Goal: Task Accomplishment & Management: Complete application form

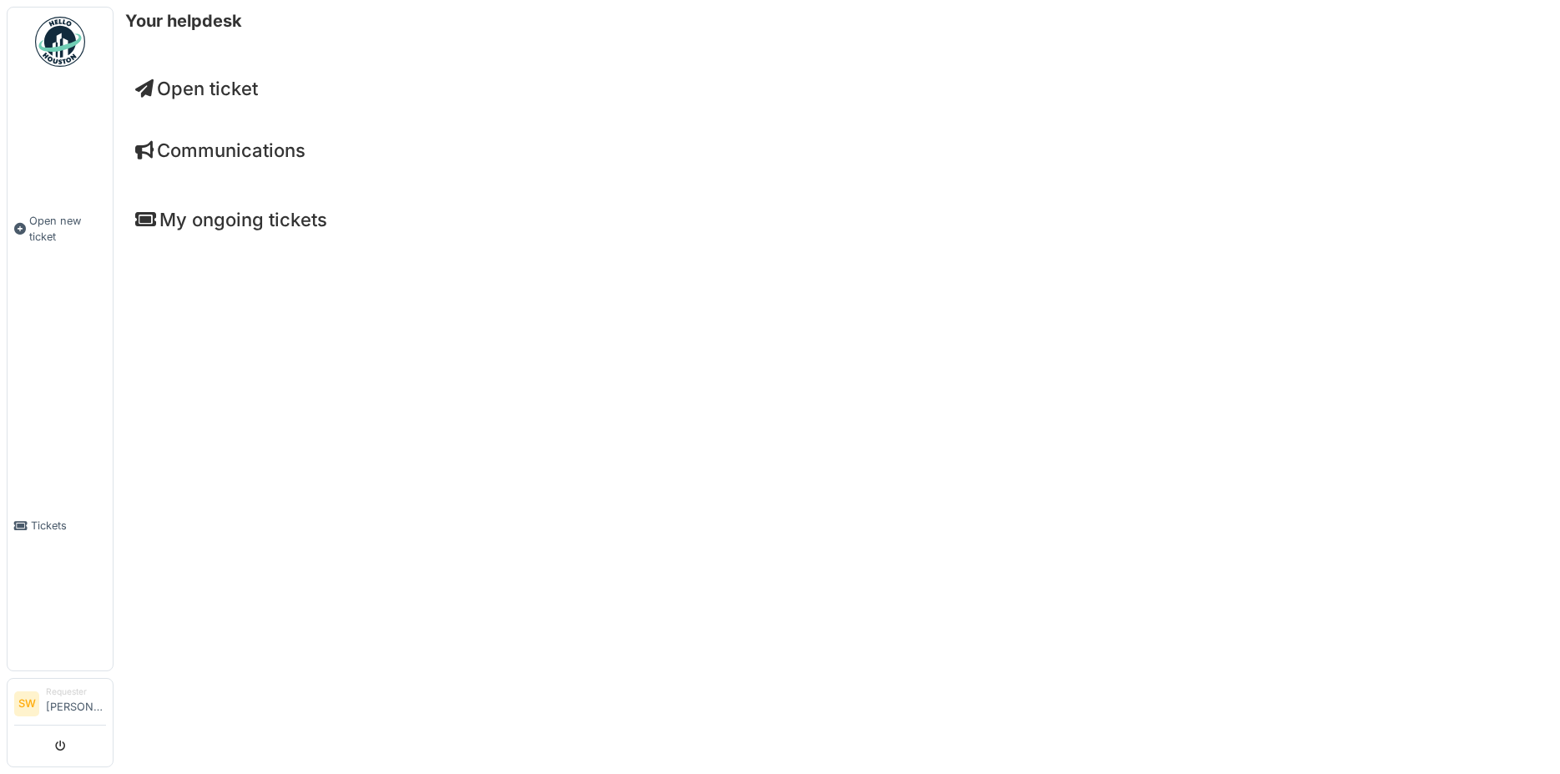
click at [201, 83] on span "Open ticket" at bounding box center [196, 89] width 123 height 22
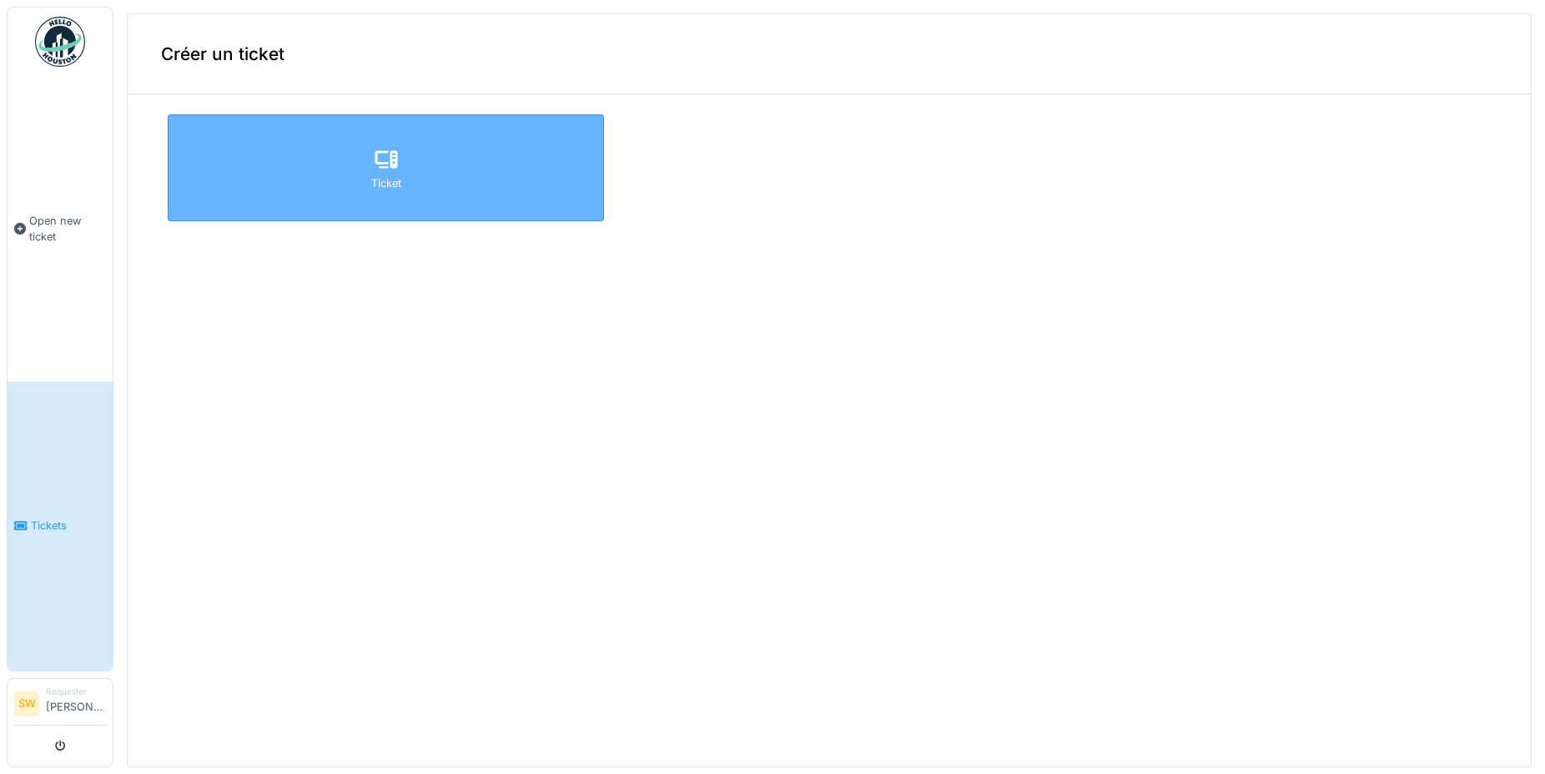
click at [290, 157] on div "Ticket" at bounding box center [386, 167] width 436 height 107
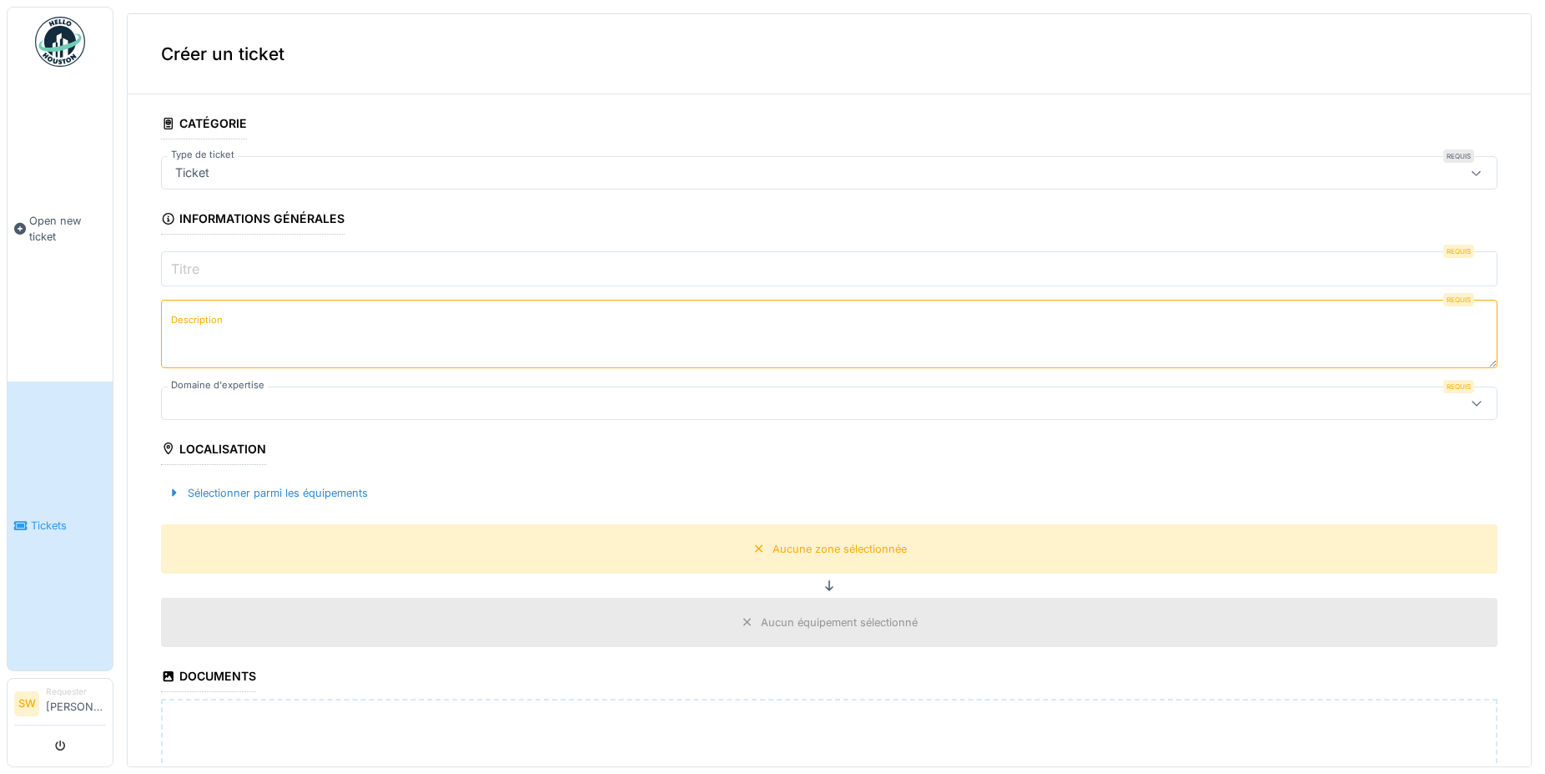
click at [224, 264] on input "Titre" at bounding box center [829, 268] width 1337 height 35
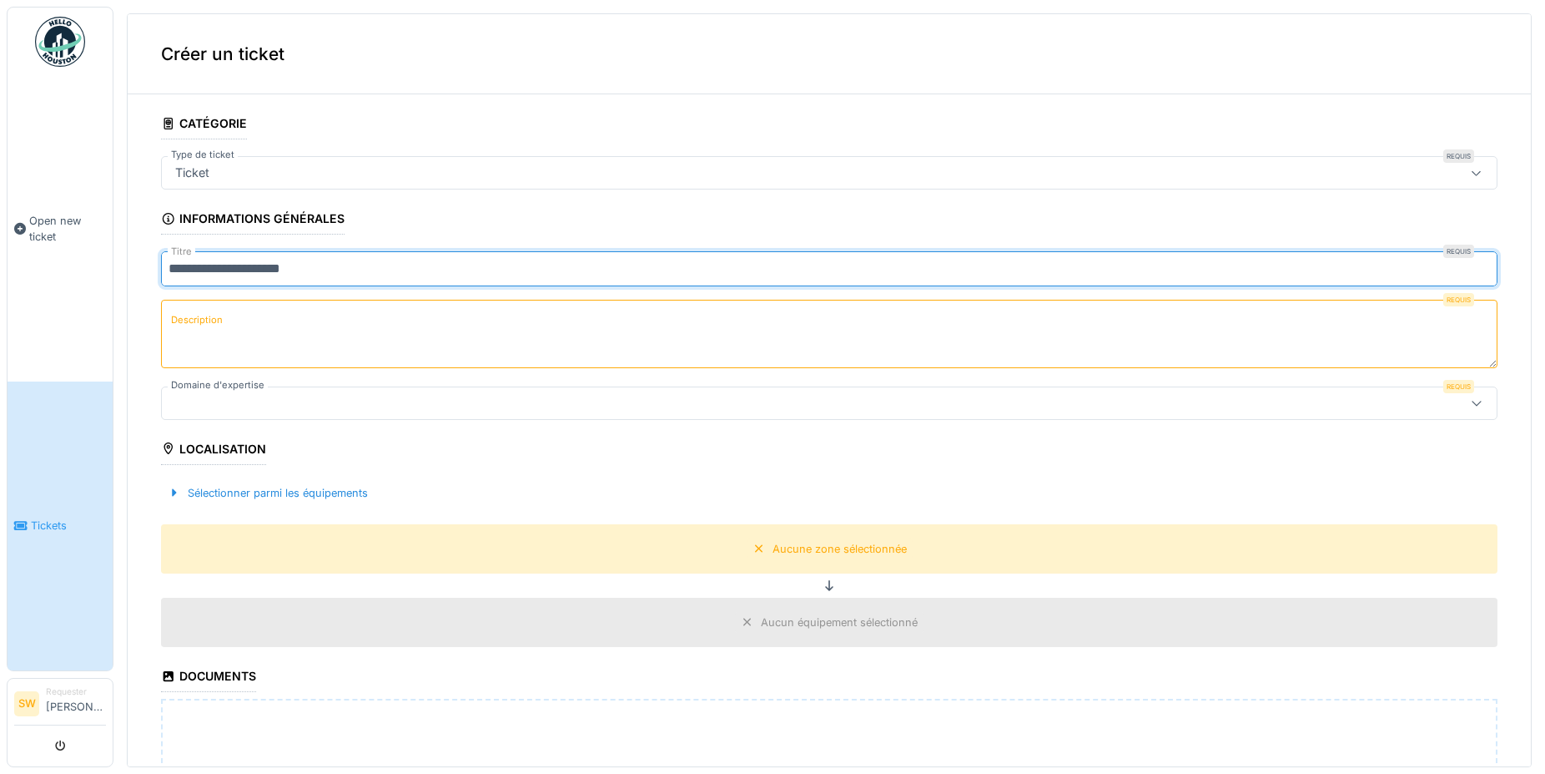
type input "**********"
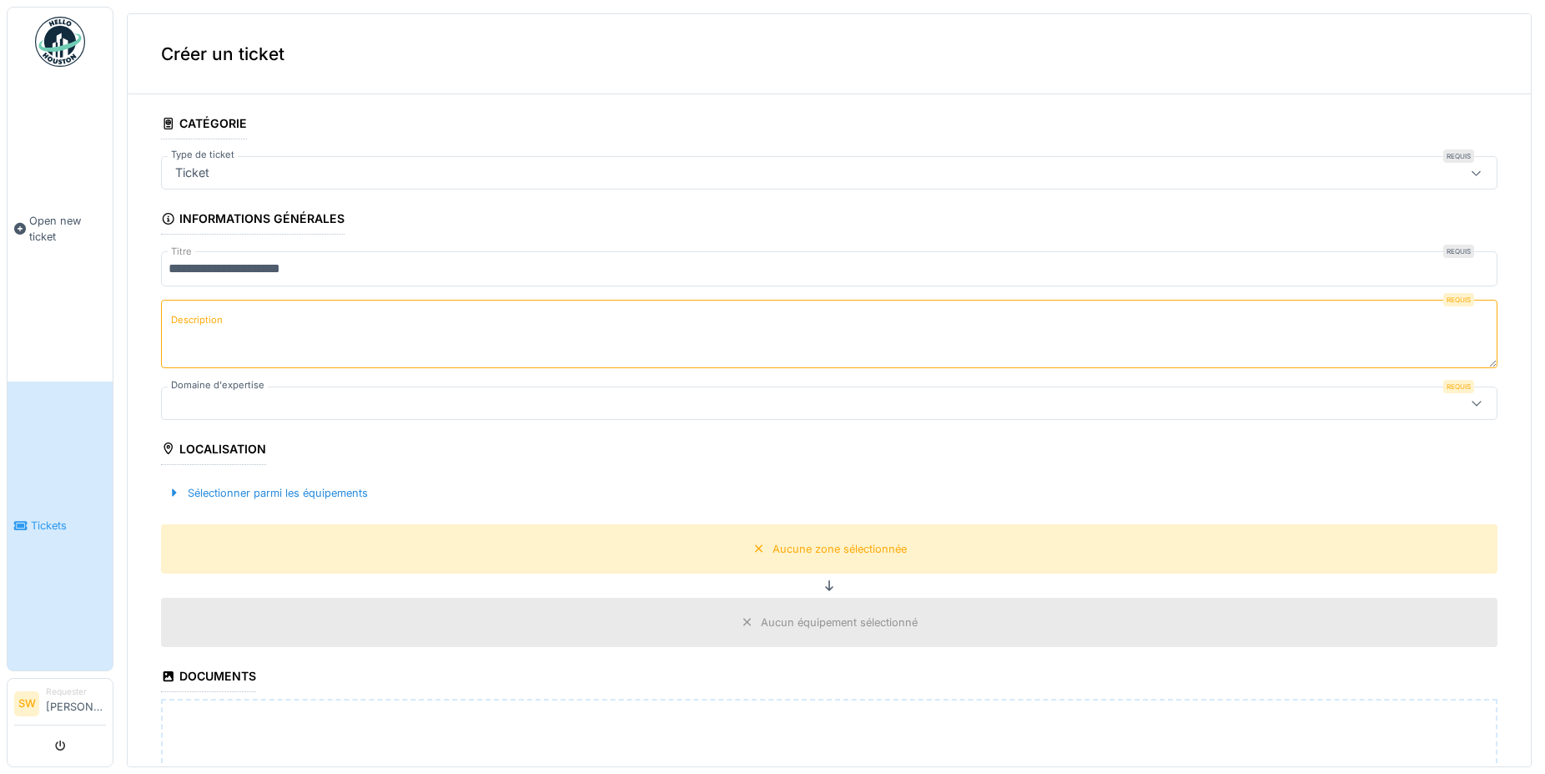
click at [181, 340] on textarea "Description" at bounding box center [829, 334] width 1337 height 68
type textarea "**********"
click at [777, 543] on div "Aucune zone sélectionnée" at bounding box center [840, 549] width 134 height 16
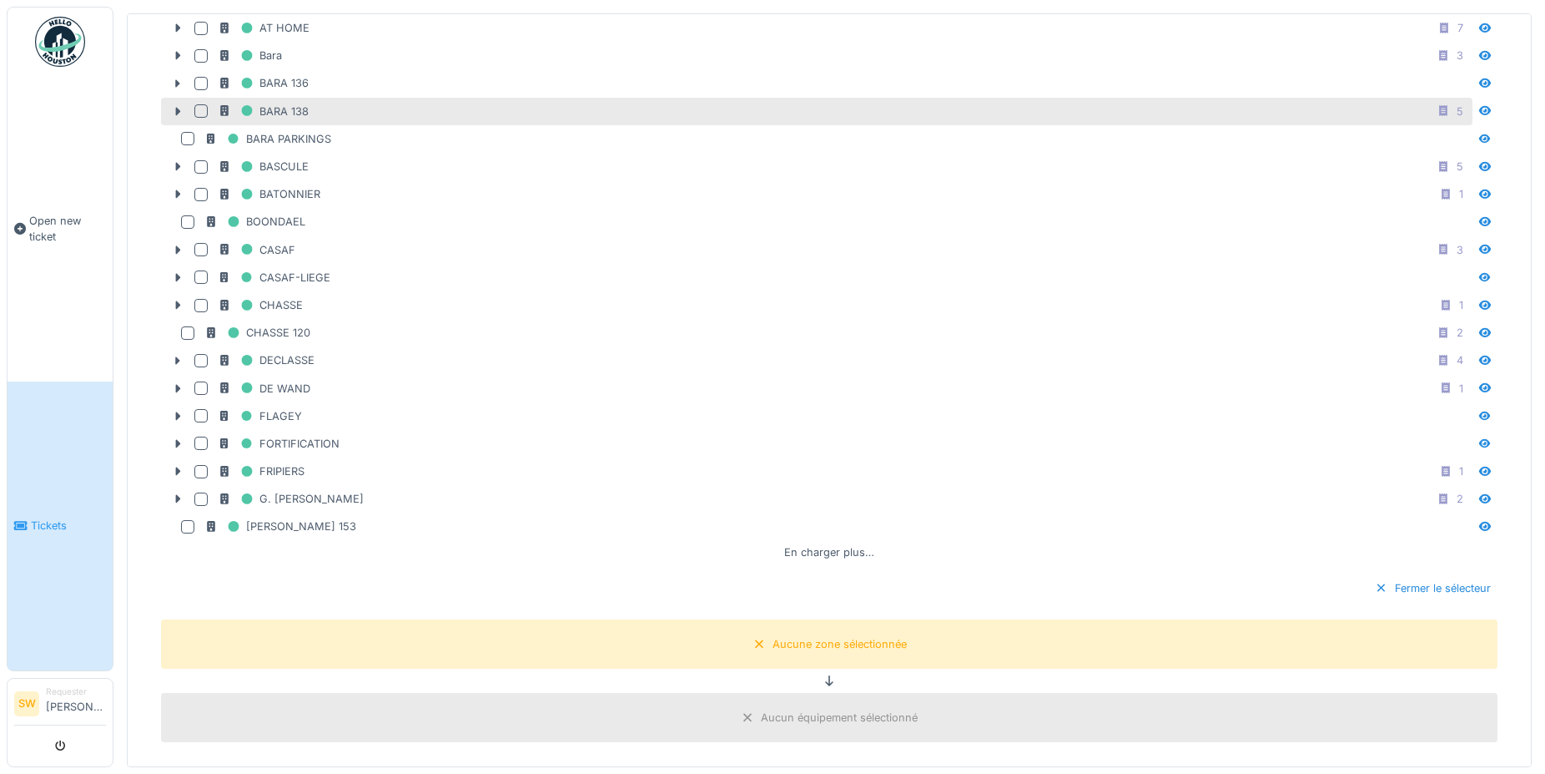
scroll to position [551, 0]
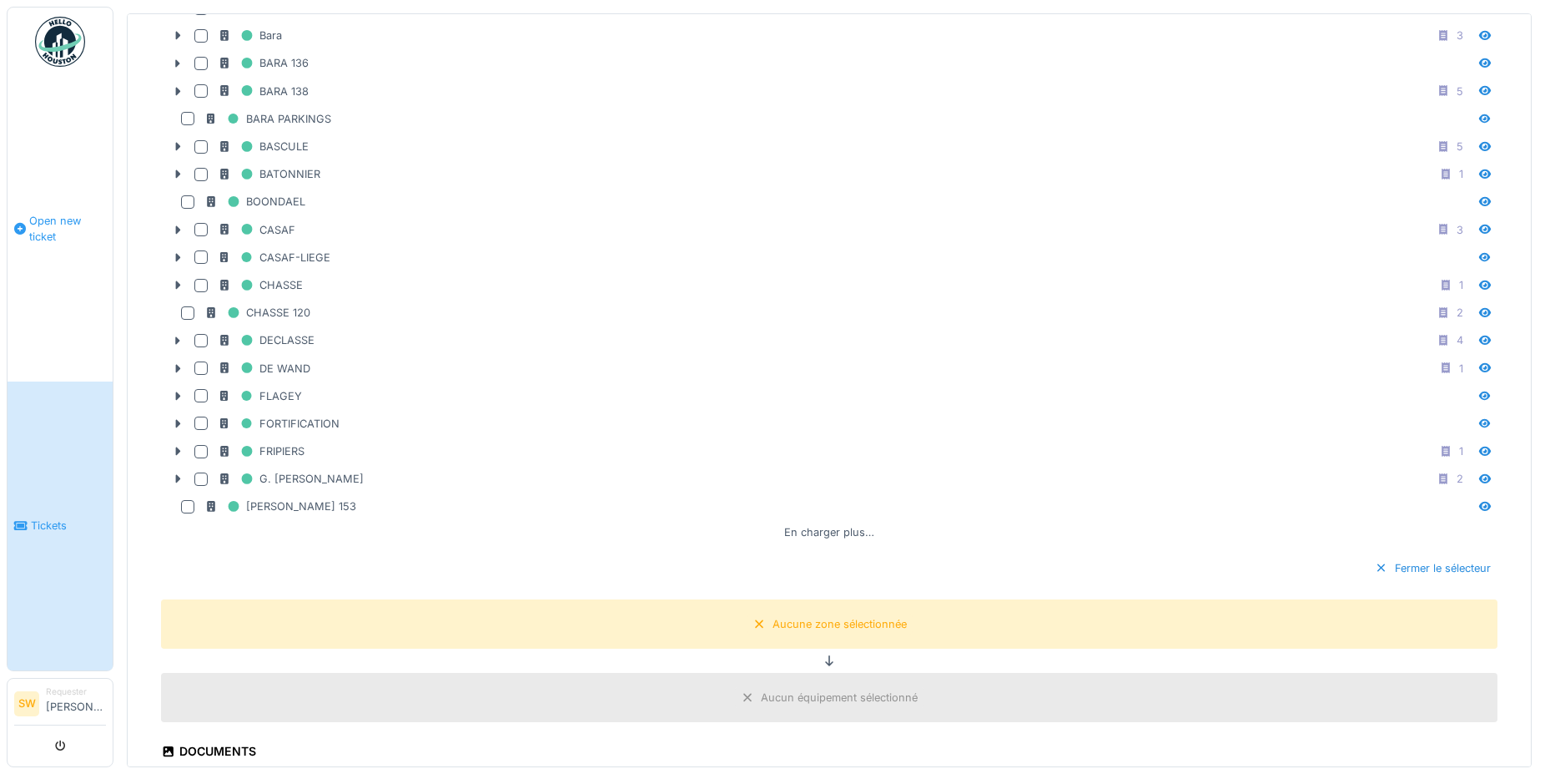
click at [41, 234] on span "Open new ticket" at bounding box center [67, 229] width 77 height 32
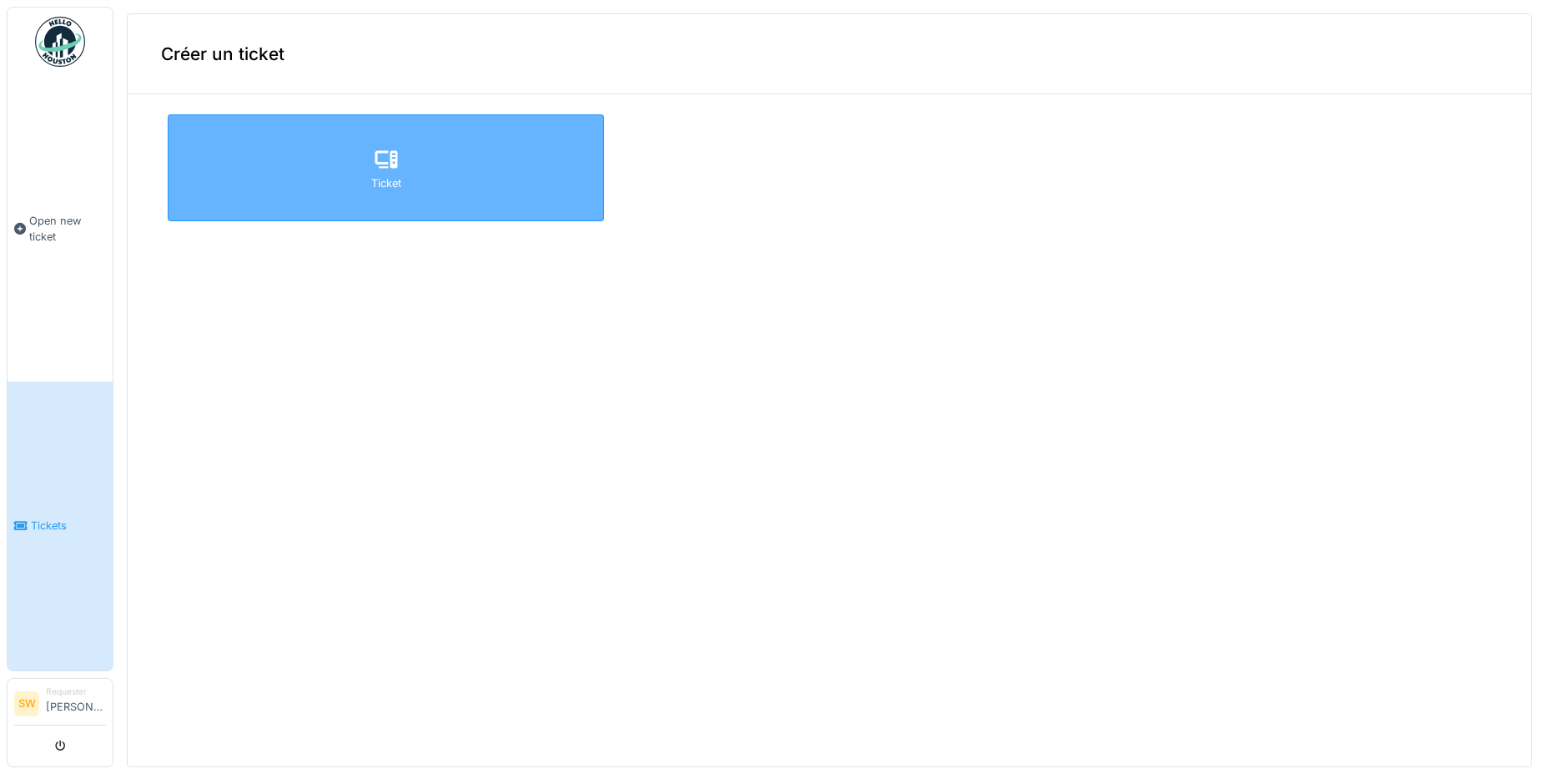
click at [255, 162] on div "Ticket" at bounding box center [386, 167] width 436 height 107
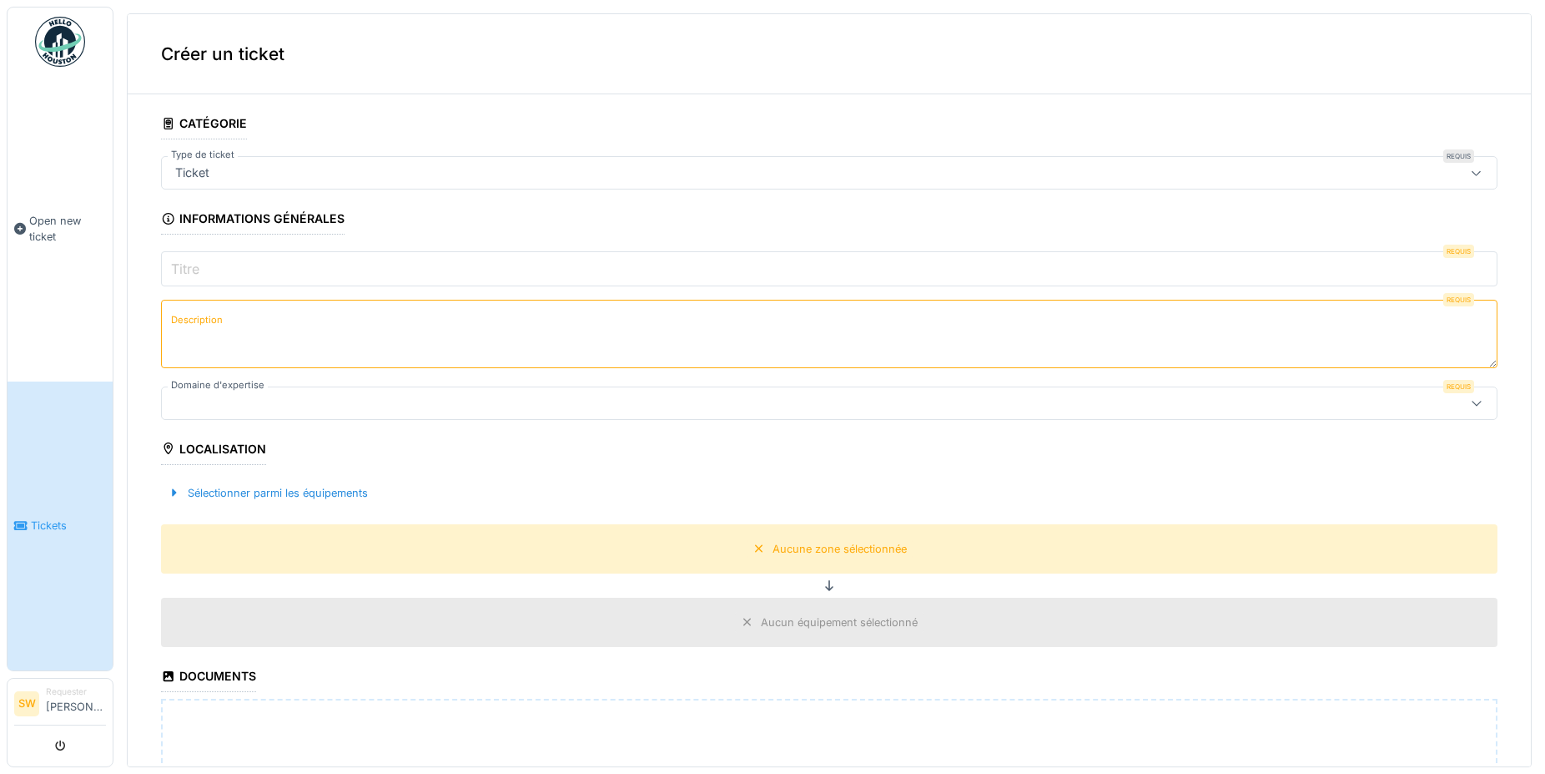
click at [295, 326] on textarea "Description" at bounding box center [829, 334] width 1337 height 68
type textarea "**********"
click at [188, 269] on label "Titre" at bounding box center [185, 269] width 35 height 20
click at [188, 269] on input "Titre" at bounding box center [829, 268] width 1337 height 35
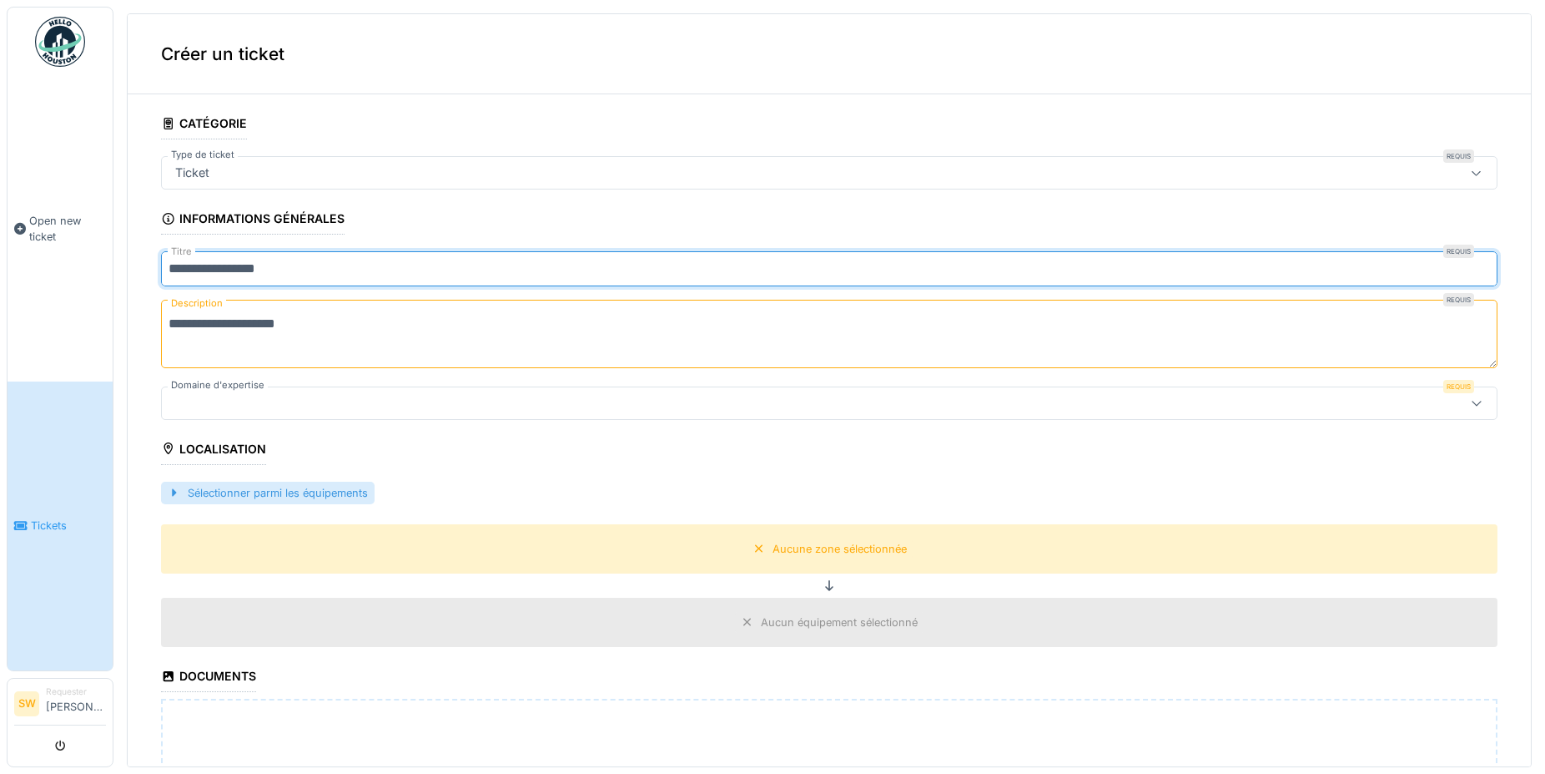
type input "**********"
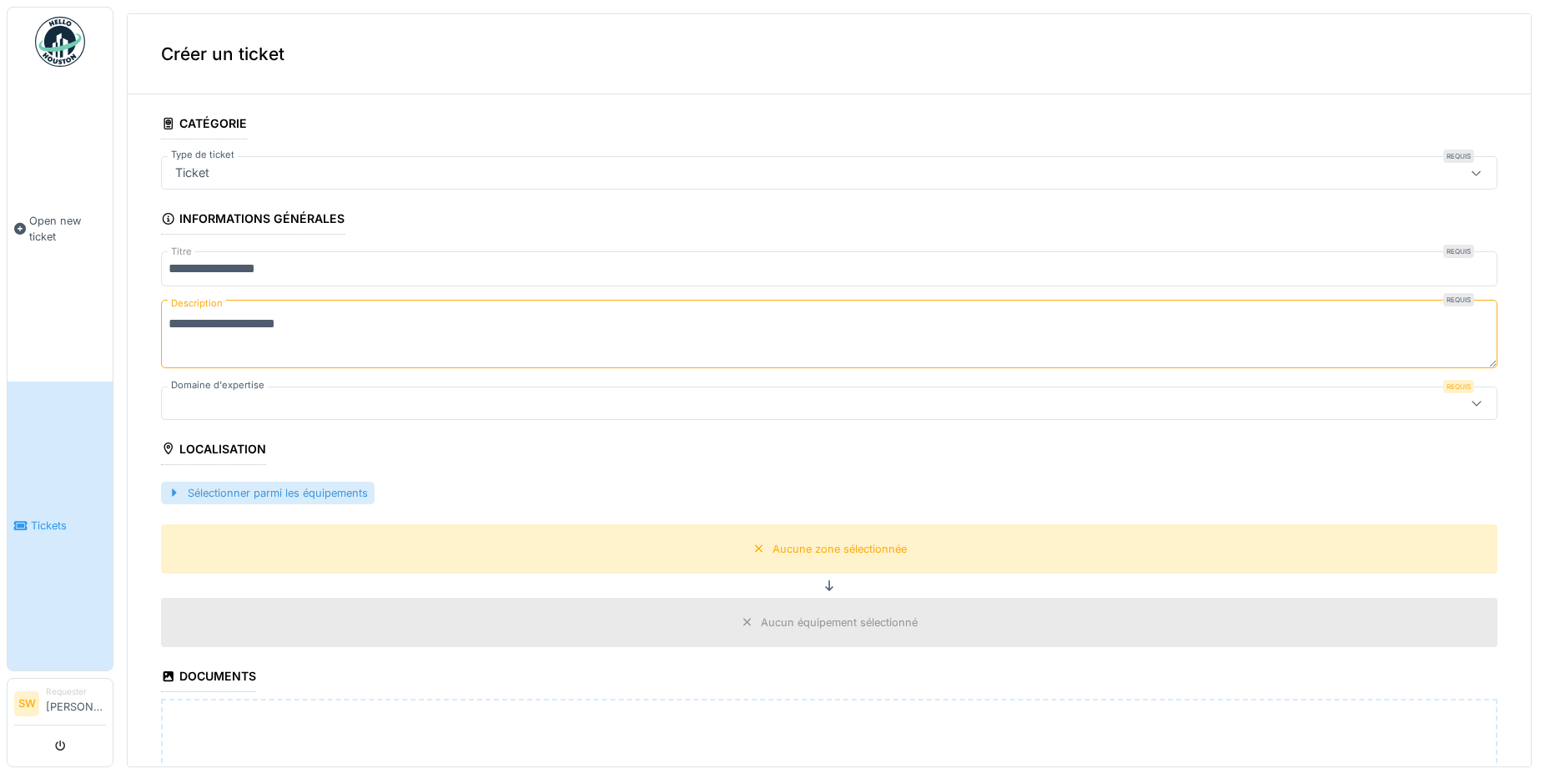
click at [173, 493] on div at bounding box center [174, 493] width 13 height 16
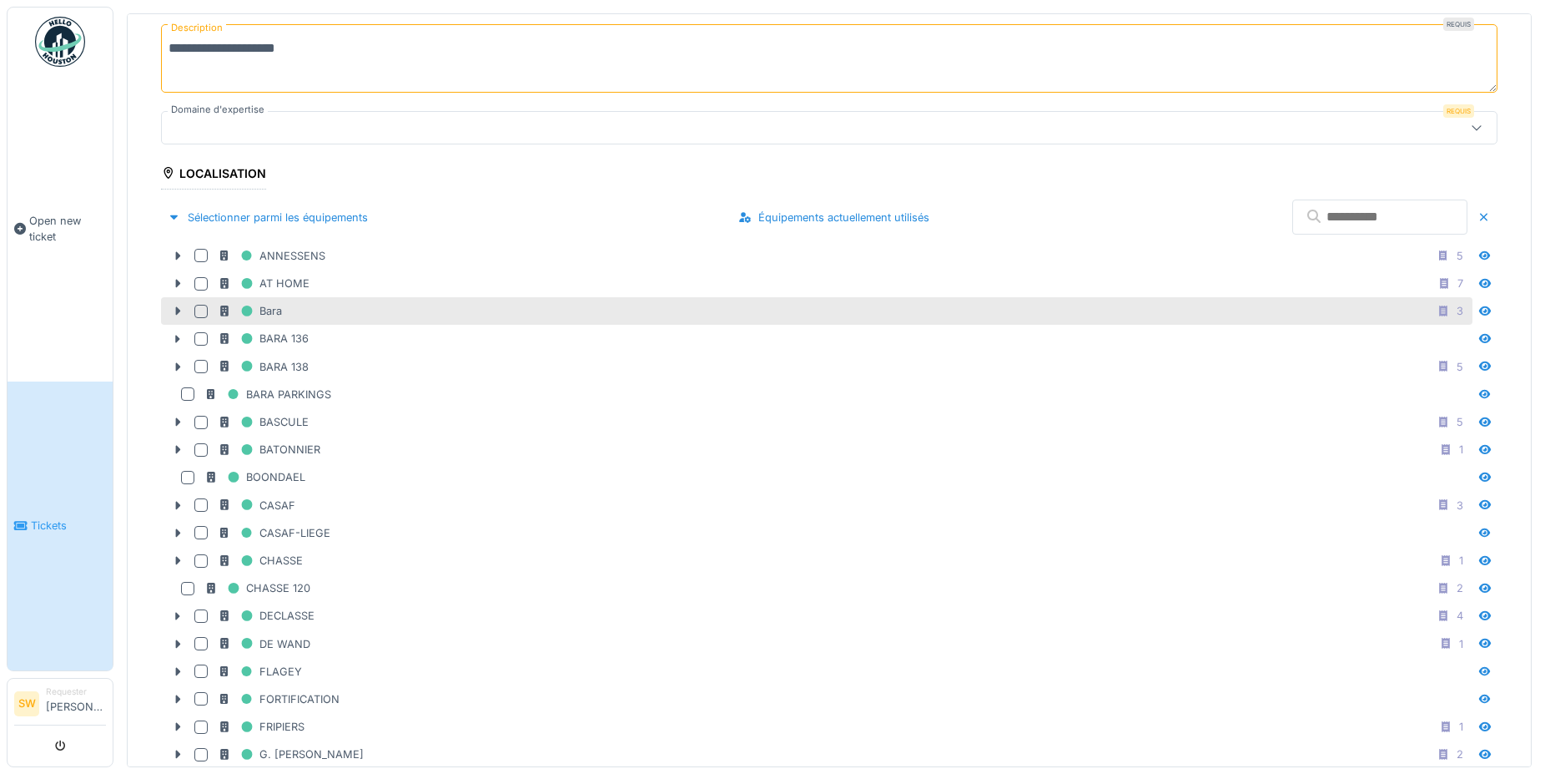
scroll to position [551, 0]
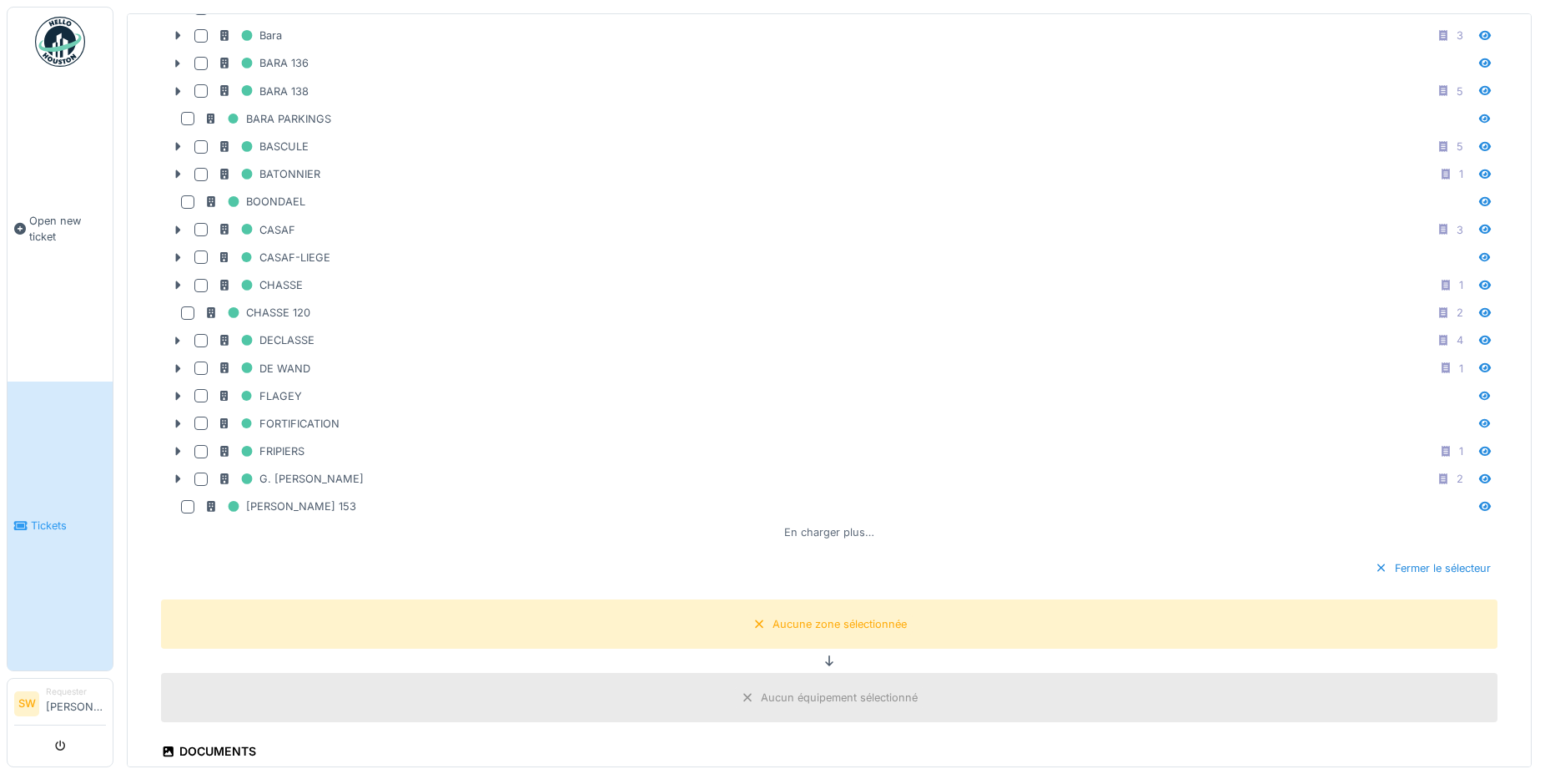
click at [812, 531] on div "En charger plus…" at bounding box center [829, 532] width 103 height 23
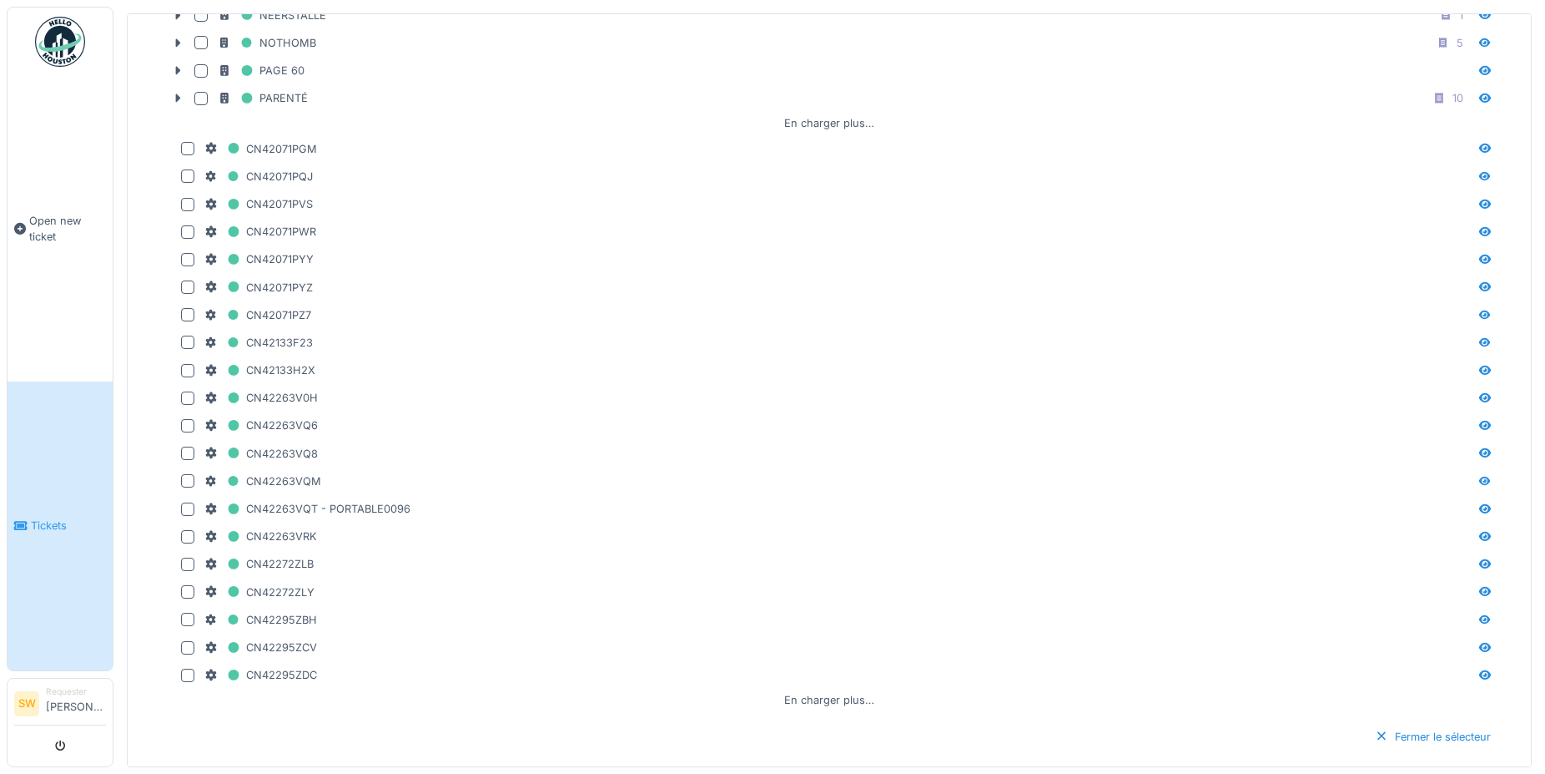
scroll to position [1377, 0]
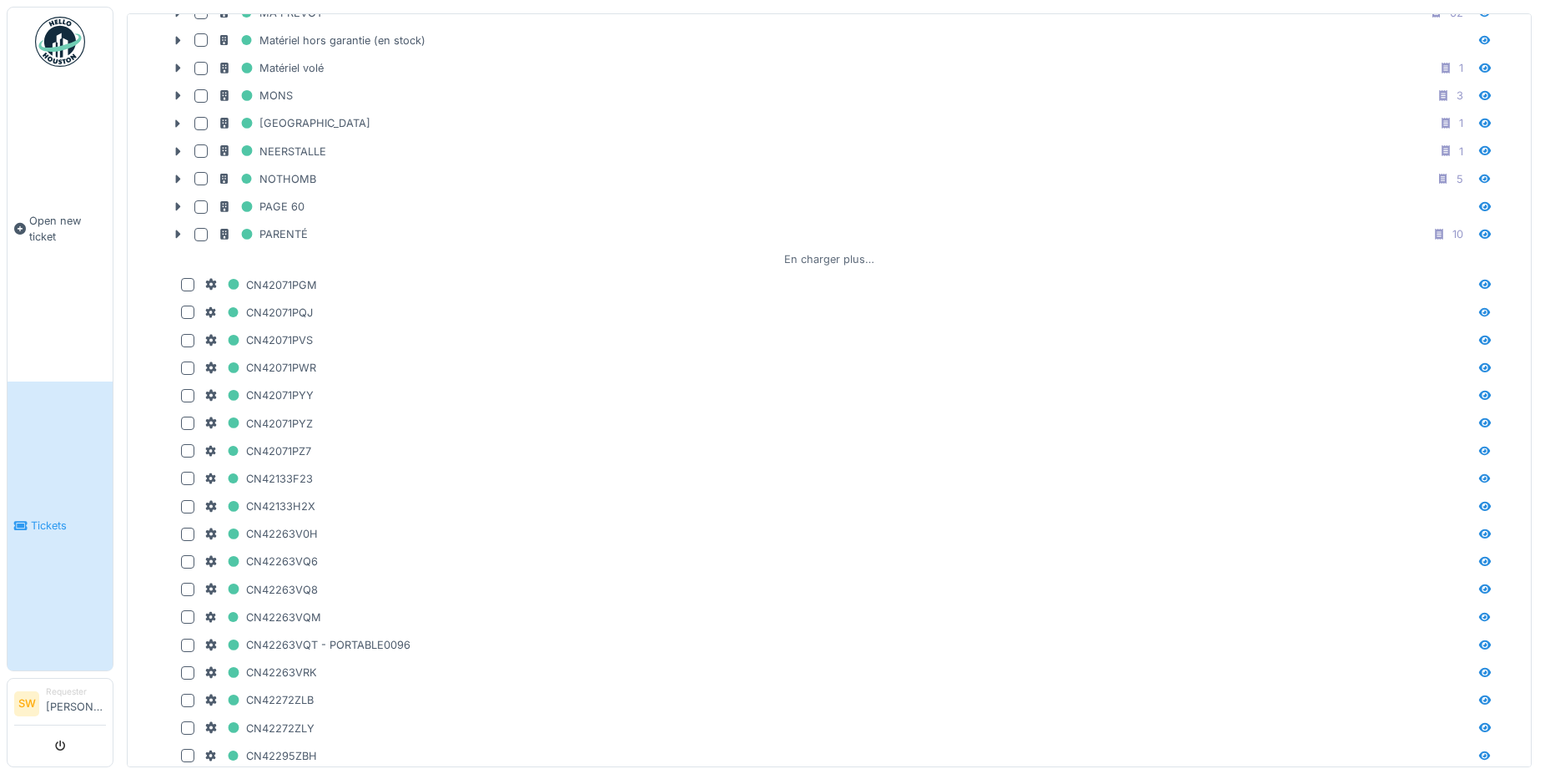
click at [824, 259] on div "En charger plus…" at bounding box center [829, 259] width 103 height 23
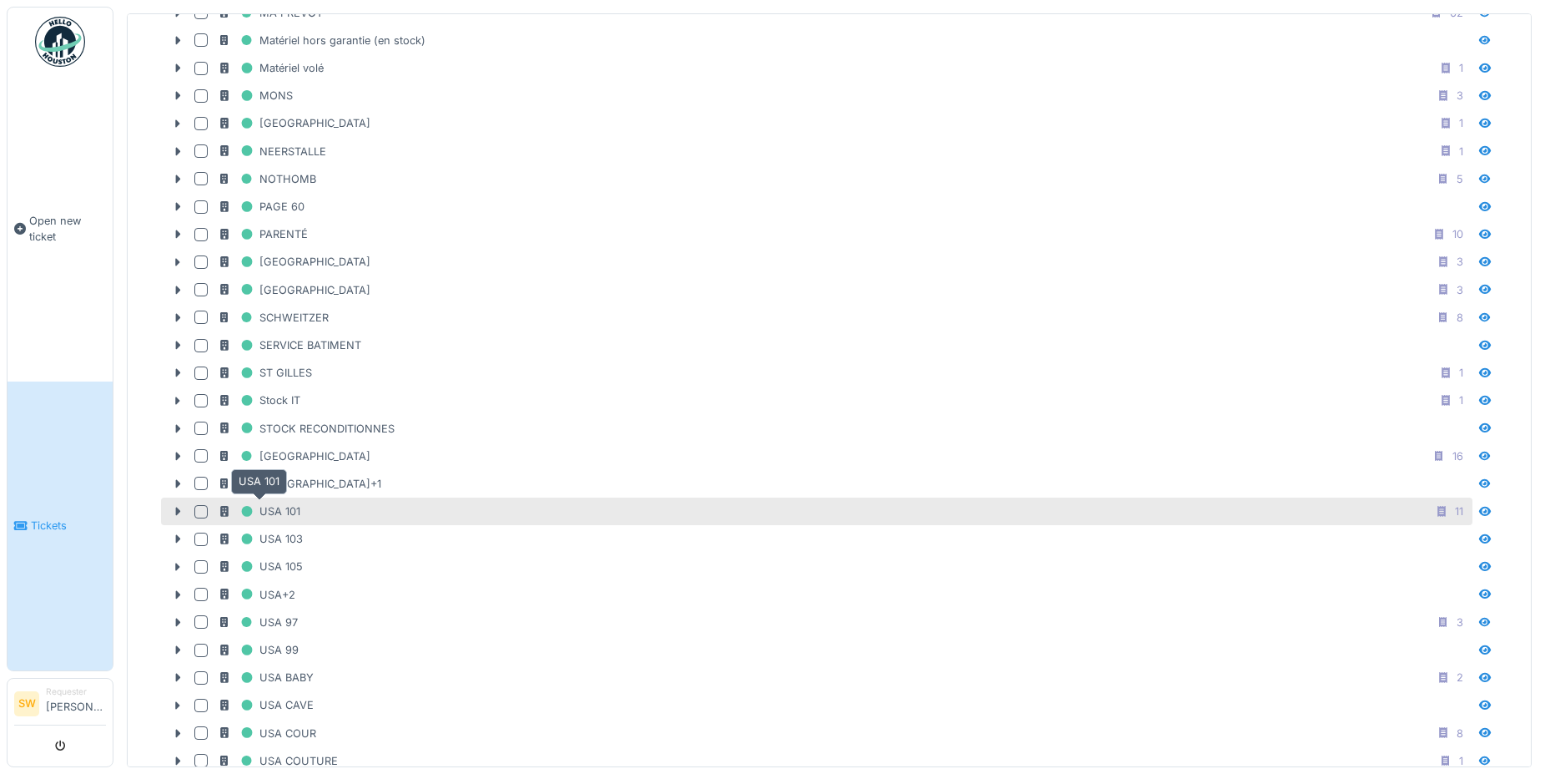
click at [261, 511] on div "USA 101" at bounding box center [259, 511] width 83 height 21
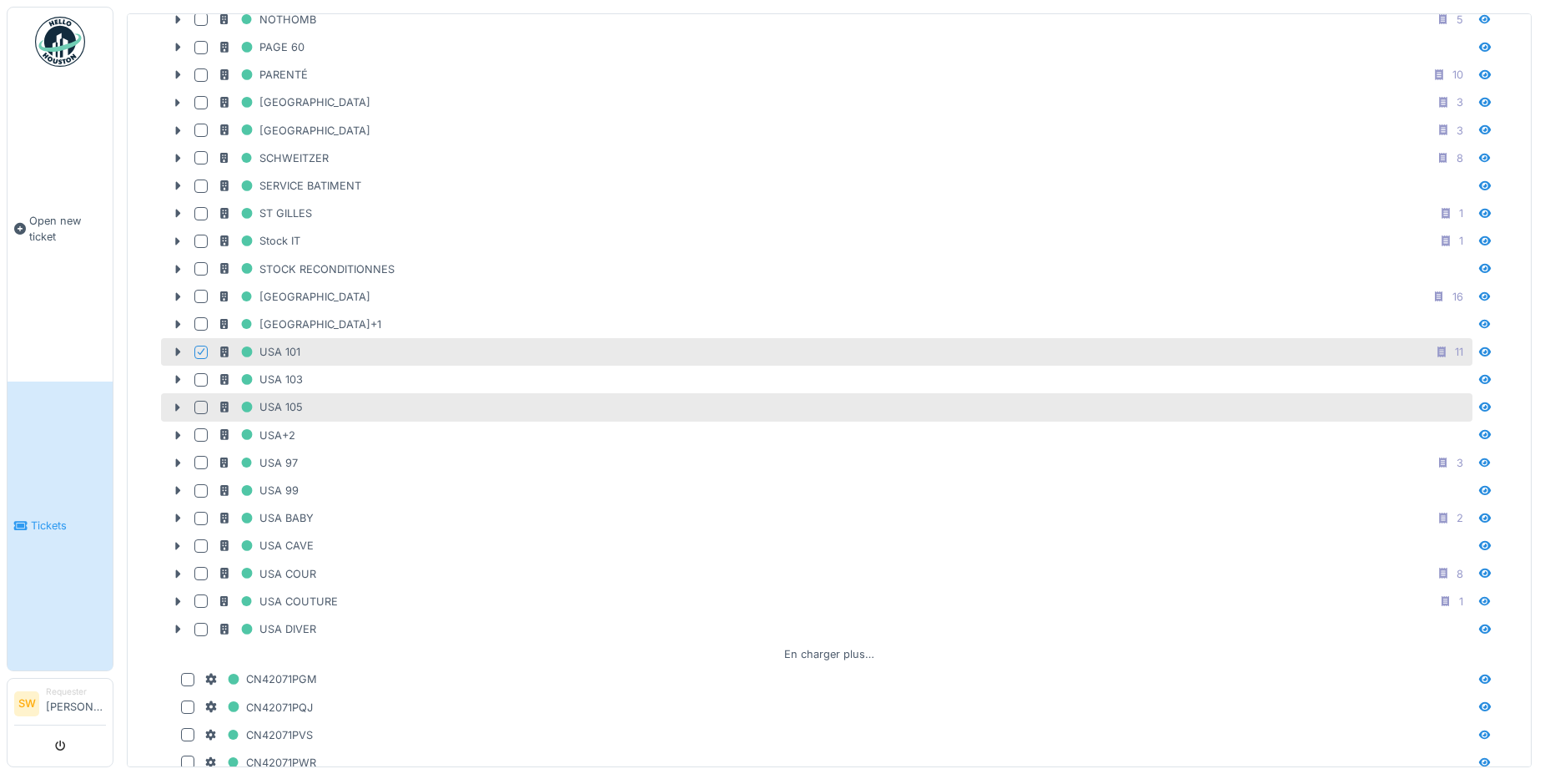
scroll to position [1652, 0]
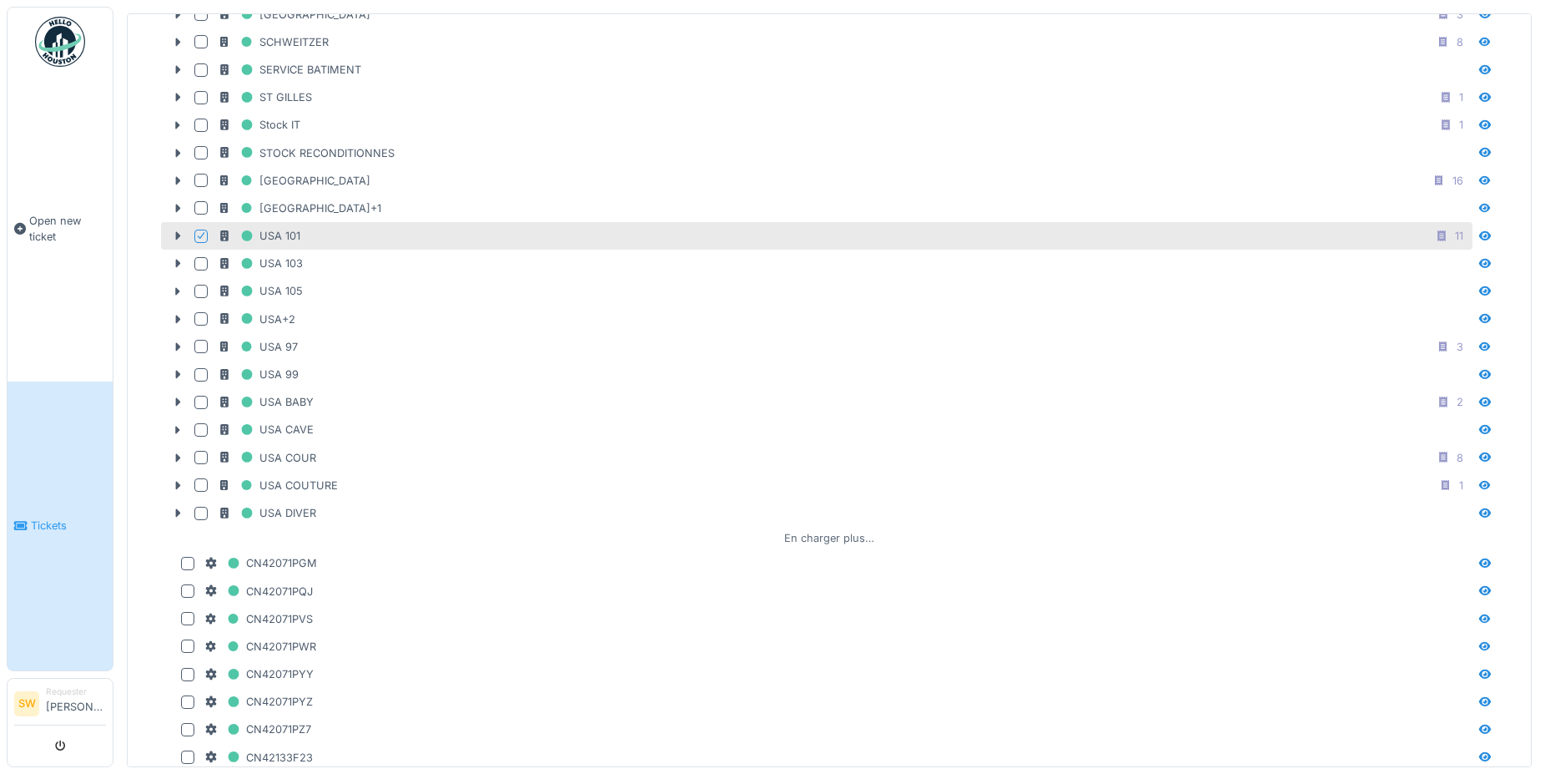
click at [805, 529] on div "En charger plus…" at bounding box center [829, 538] width 103 height 23
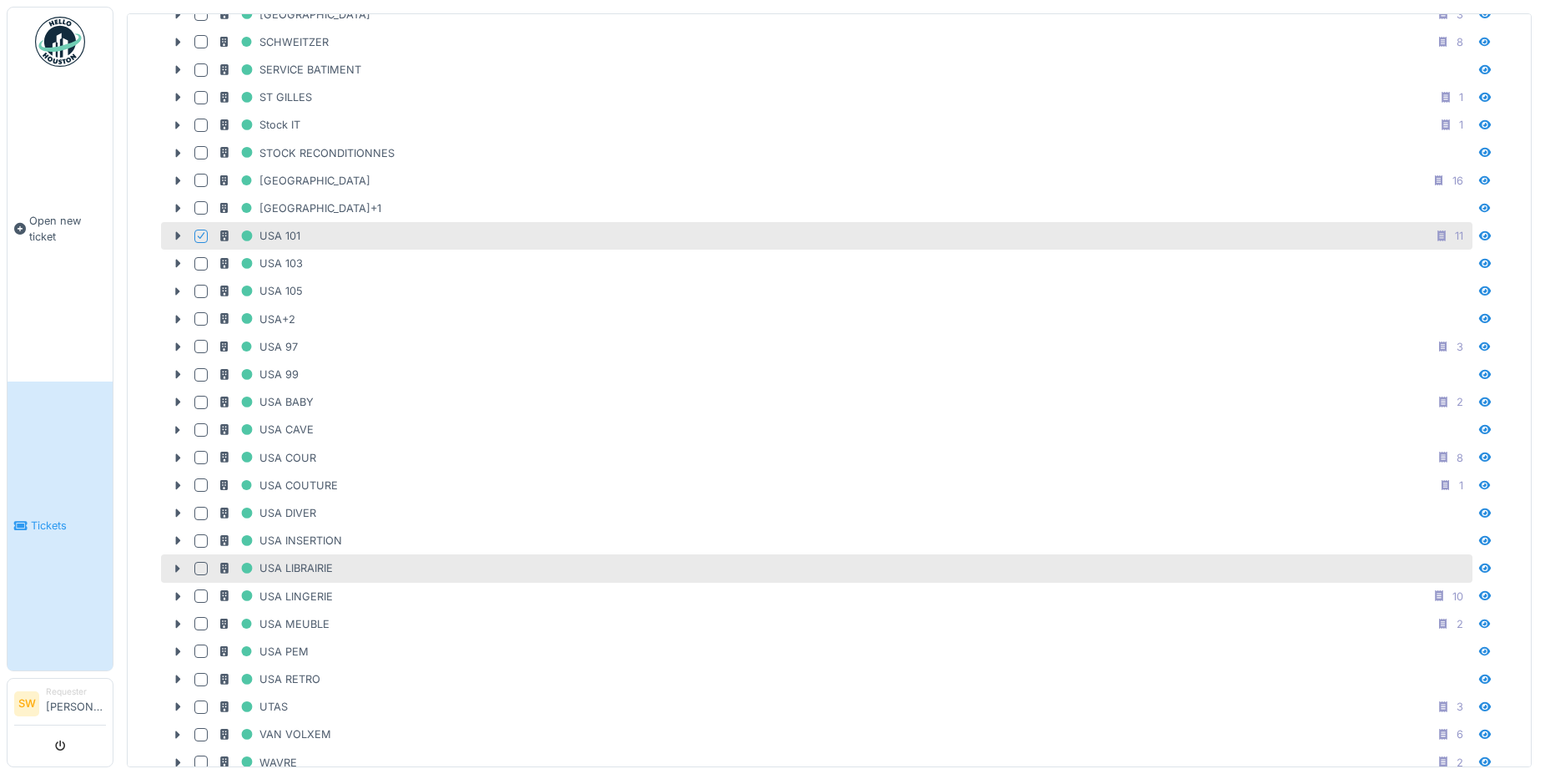
click at [199, 562] on div at bounding box center [200, 568] width 13 height 13
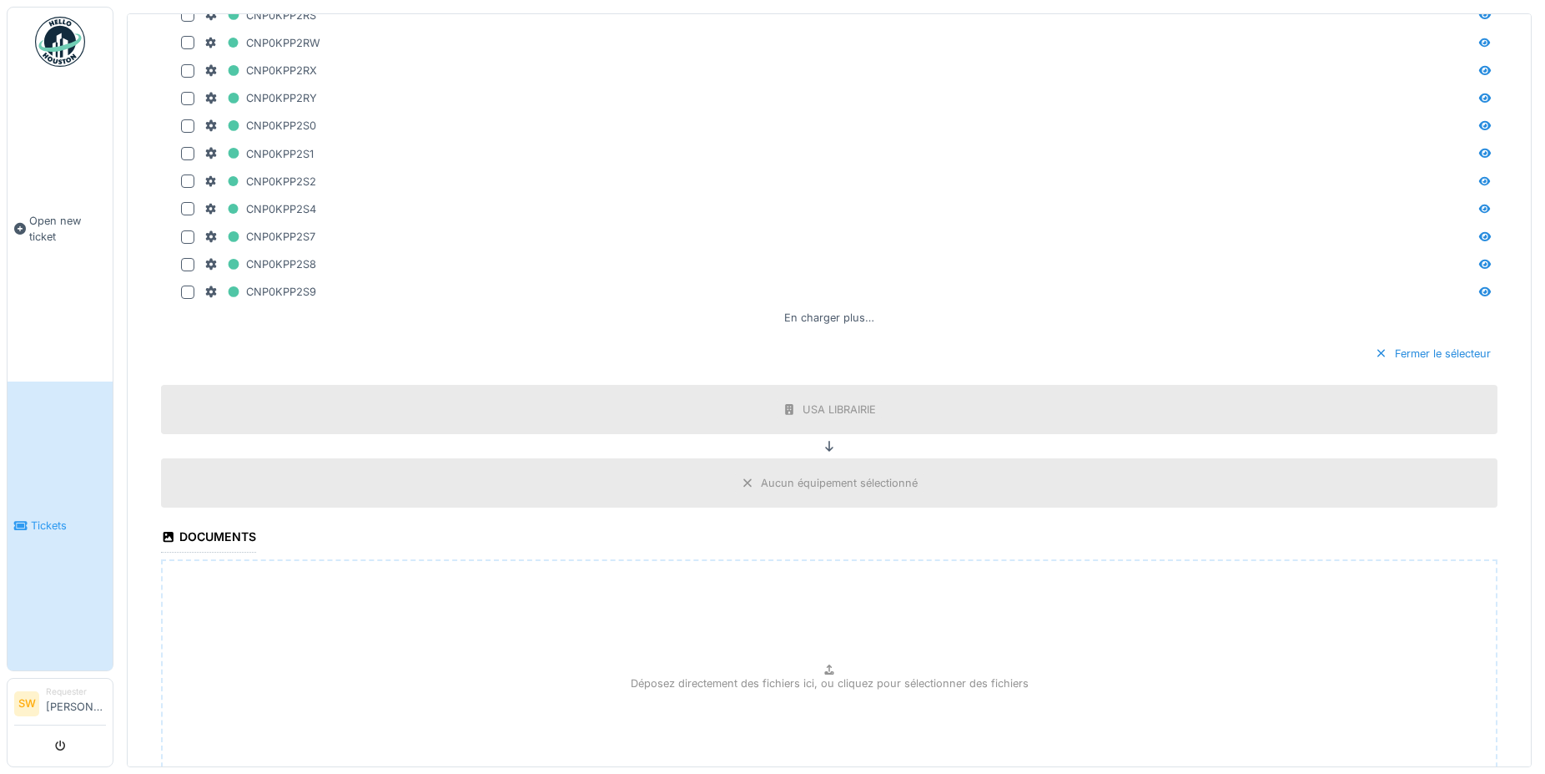
scroll to position [4018, 0]
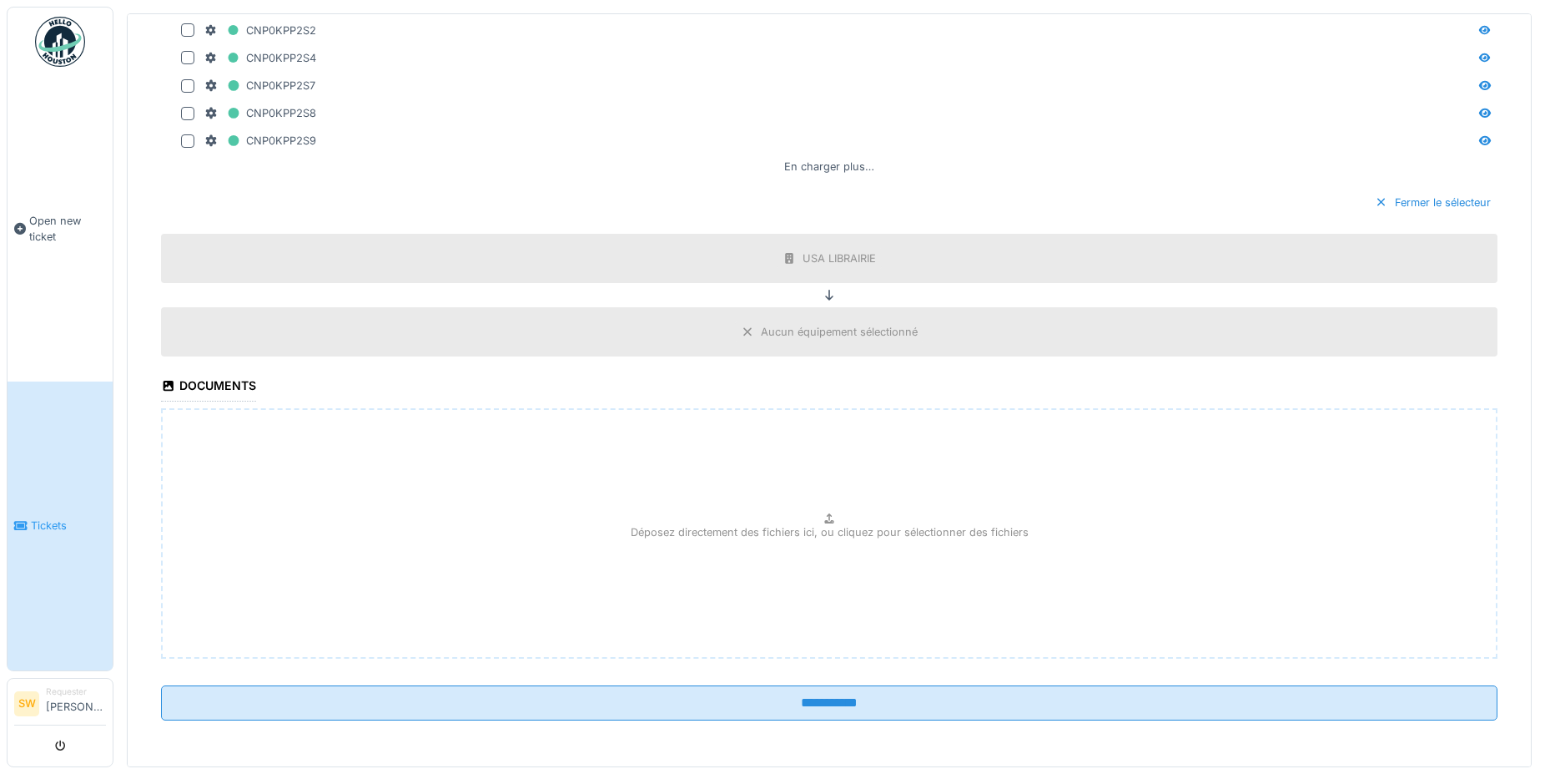
click at [830, 332] on div "Aucun équipement sélectionné" at bounding box center [839, 332] width 157 height 16
click at [827, 332] on div "Aucun équipement sélectionné" at bounding box center [839, 333] width 157 height 16
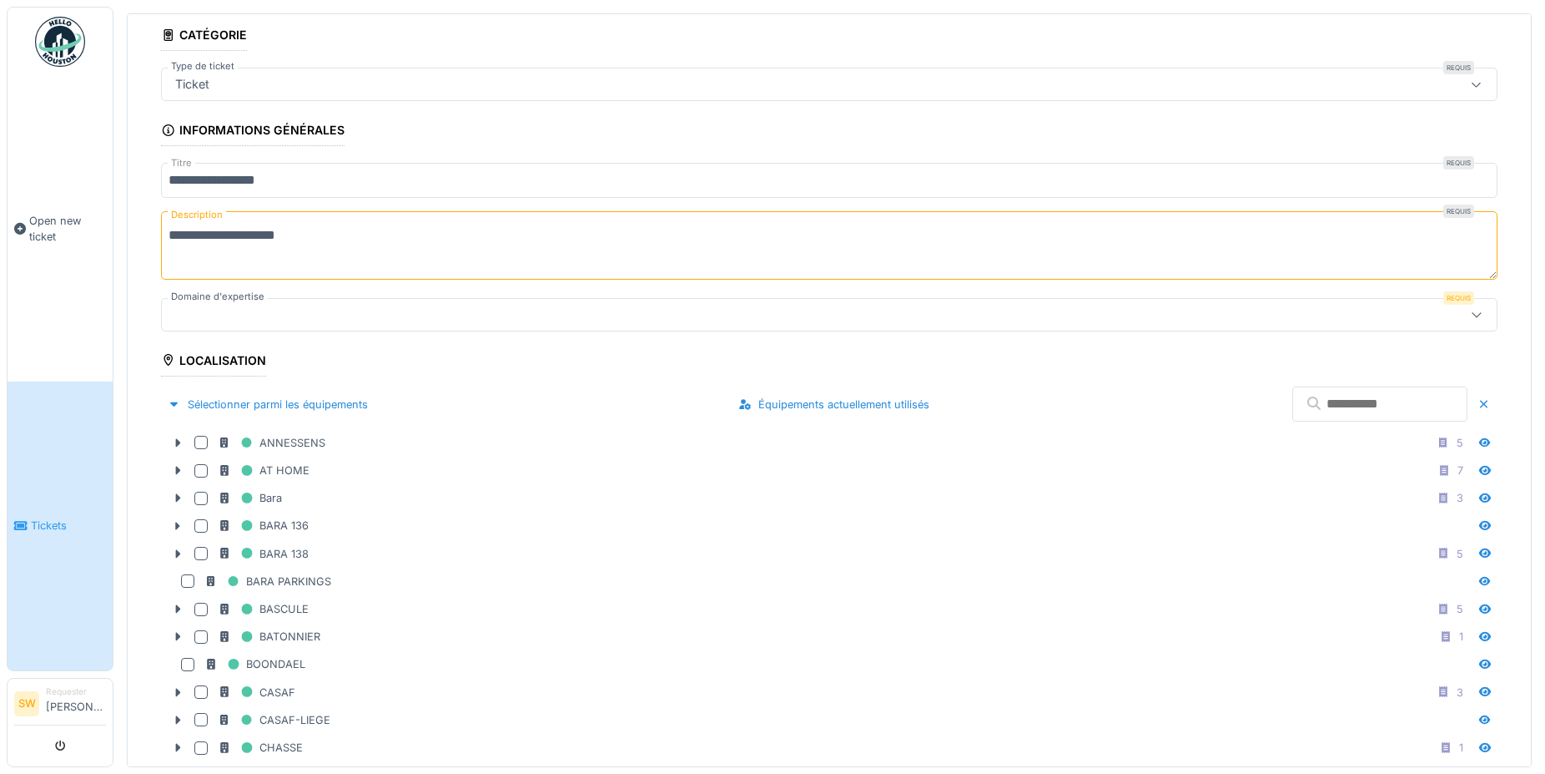
scroll to position [0, 0]
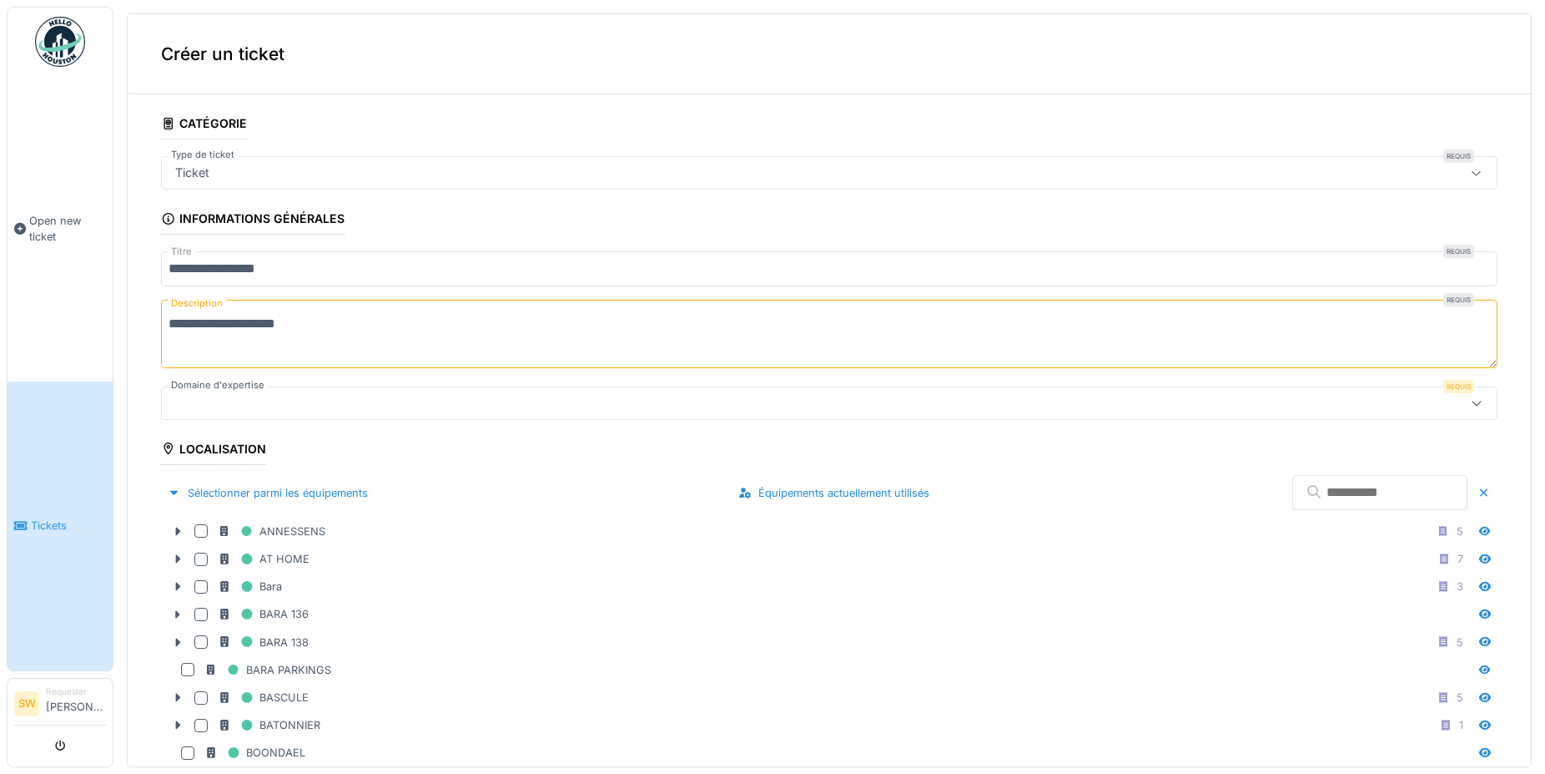
click at [1470, 174] on icon at bounding box center [1476, 173] width 13 height 11
type input "********"
click at [209, 396] on div at bounding box center [757, 403] width 1177 height 18
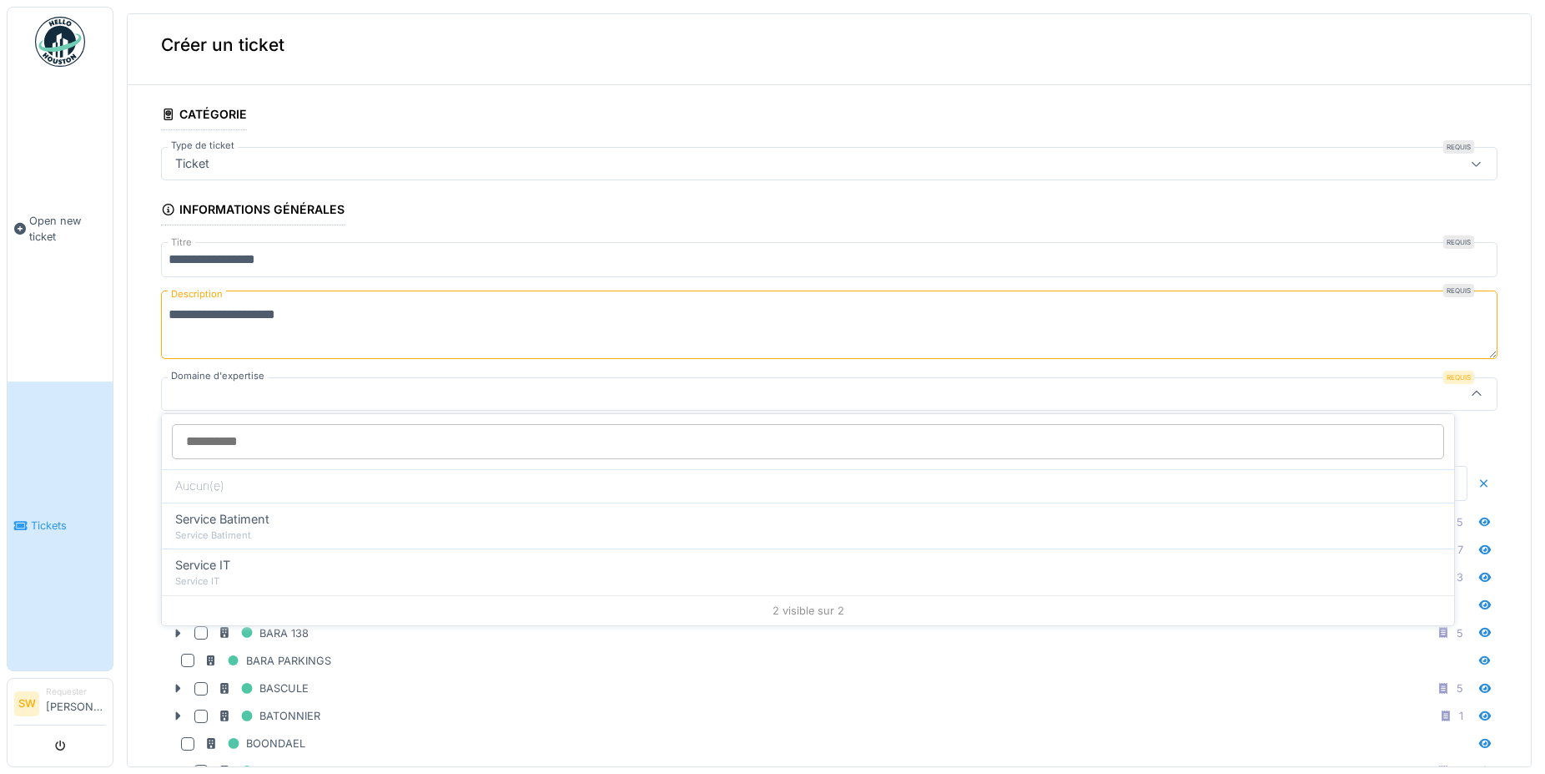
scroll to position [10, 0]
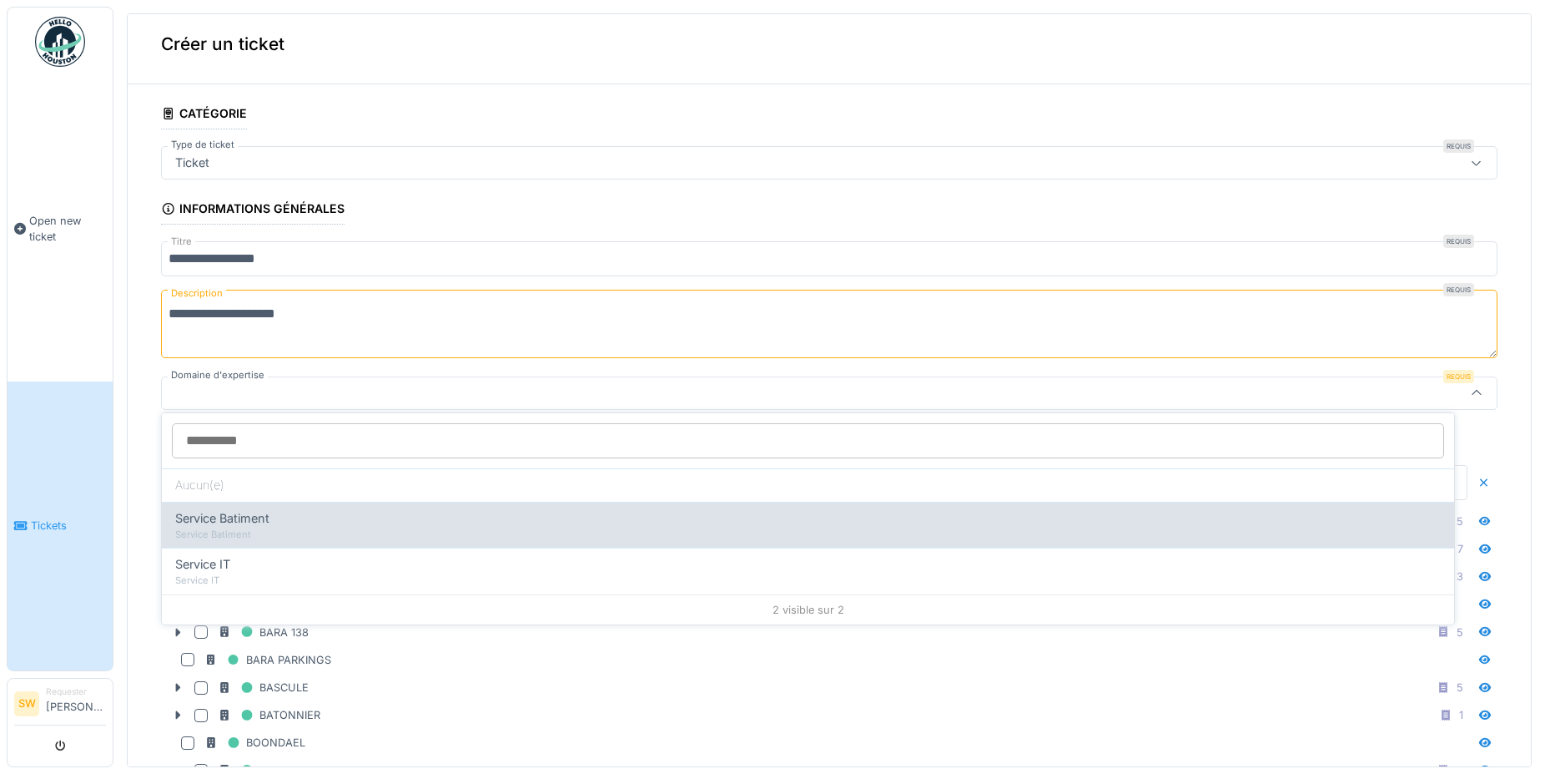
click at [220, 517] on span "Service Batiment" at bounding box center [222, 518] width 94 height 18
type input "***"
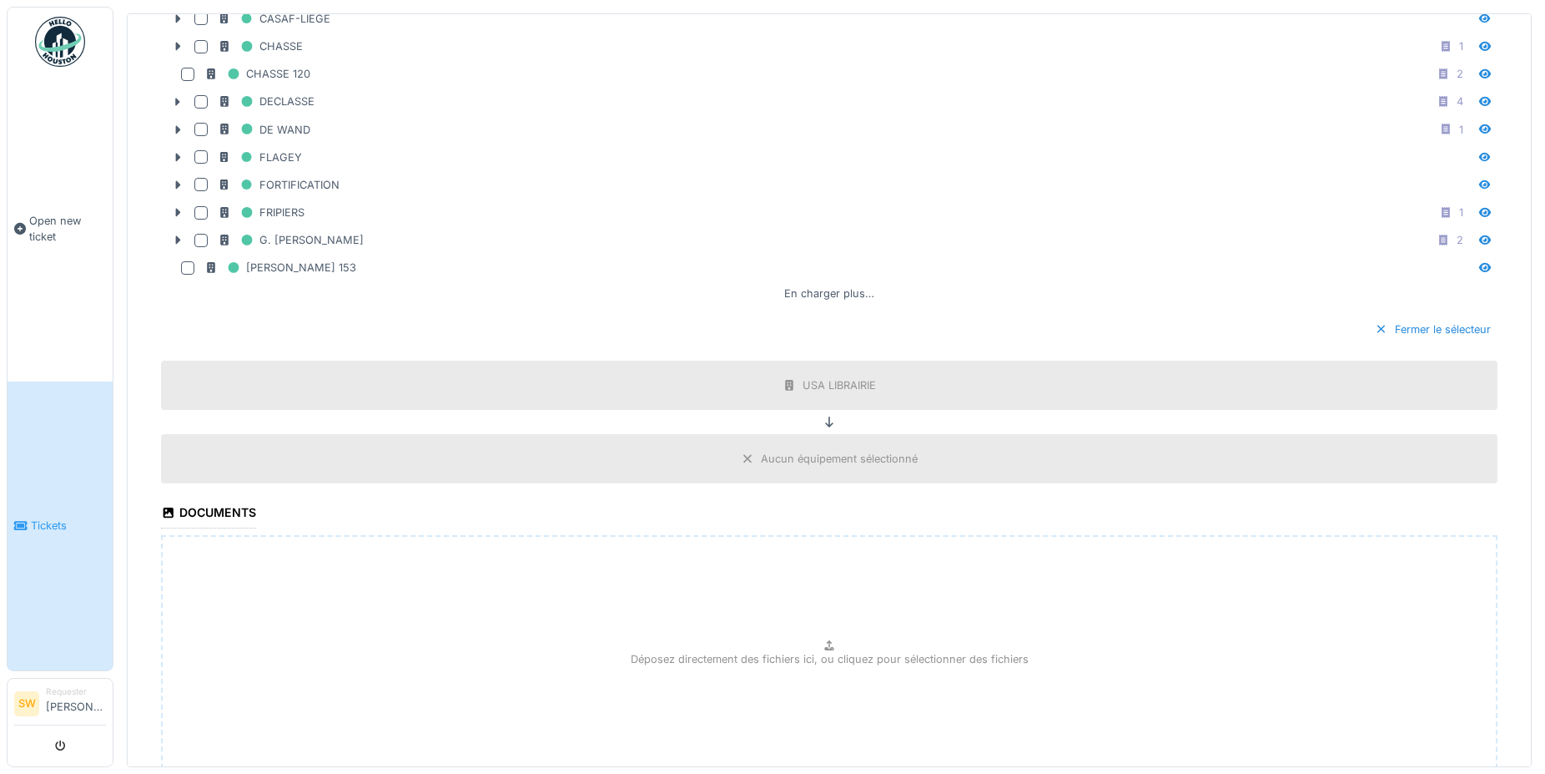
scroll to position [915, 0]
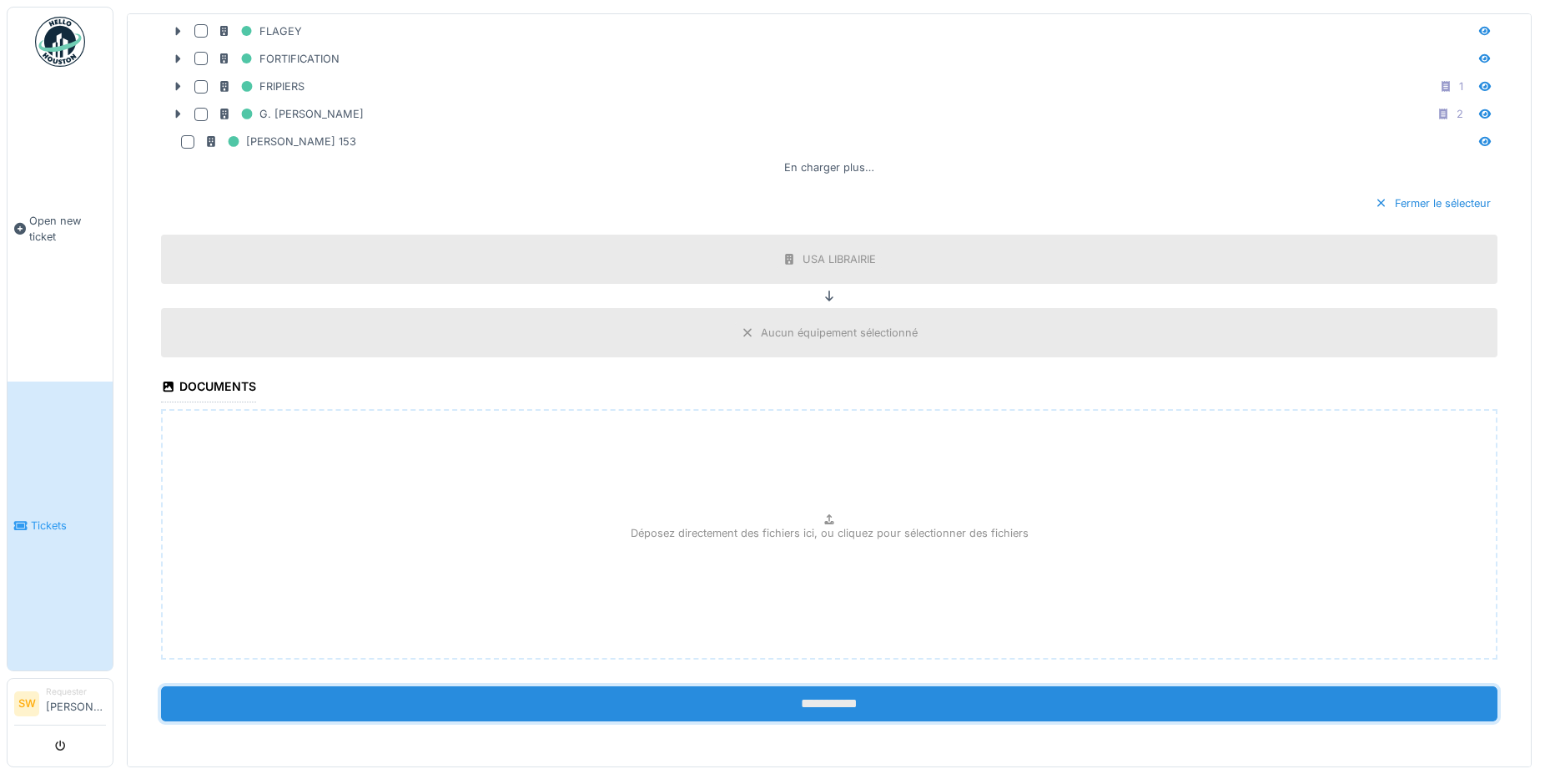
click at [831, 693] on input "**********" at bounding box center [829, 703] width 1337 height 35
